Goal: Task Accomplishment & Management: Use online tool/utility

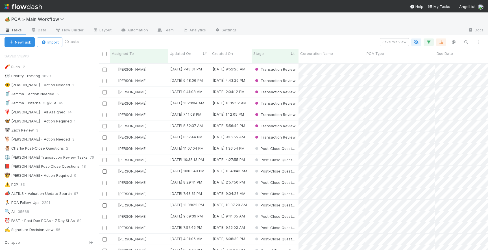
scroll to position [191, 389]
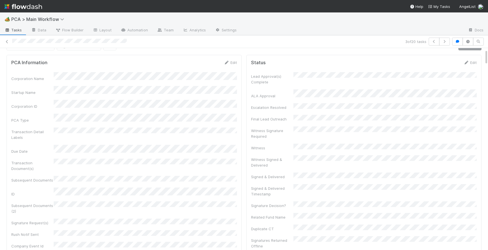
scroll to position [13, 0]
click at [8, 42] on icon at bounding box center [7, 42] width 6 height 4
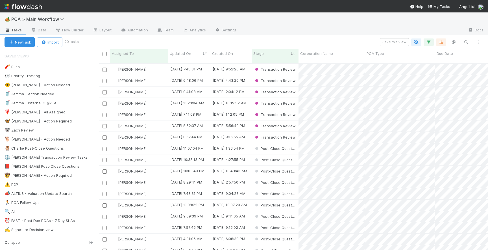
scroll to position [191, 389]
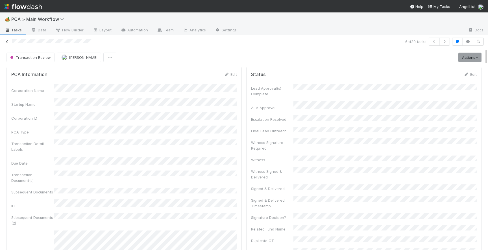
click at [7, 42] on icon at bounding box center [7, 42] width 6 height 4
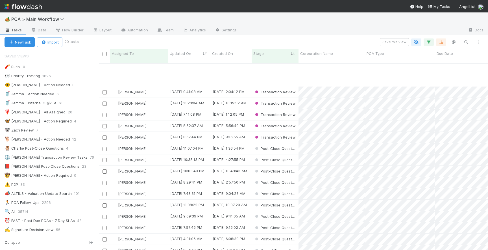
scroll to position [36, 0]
